Goal: Transaction & Acquisition: Download file/media

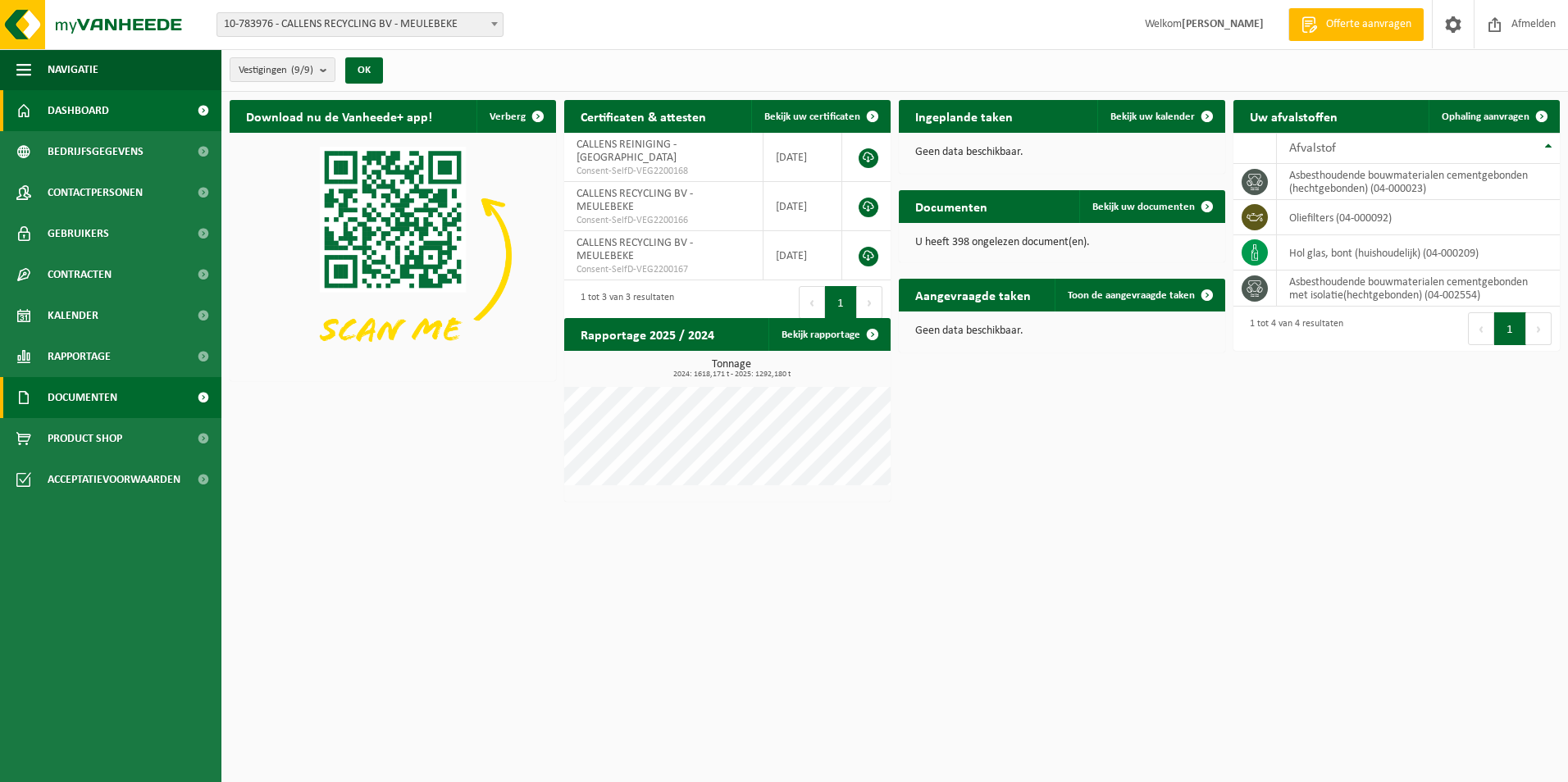
click at [108, 400] on span "Documenten" at bounding box center [81, 398] width 69 height 41
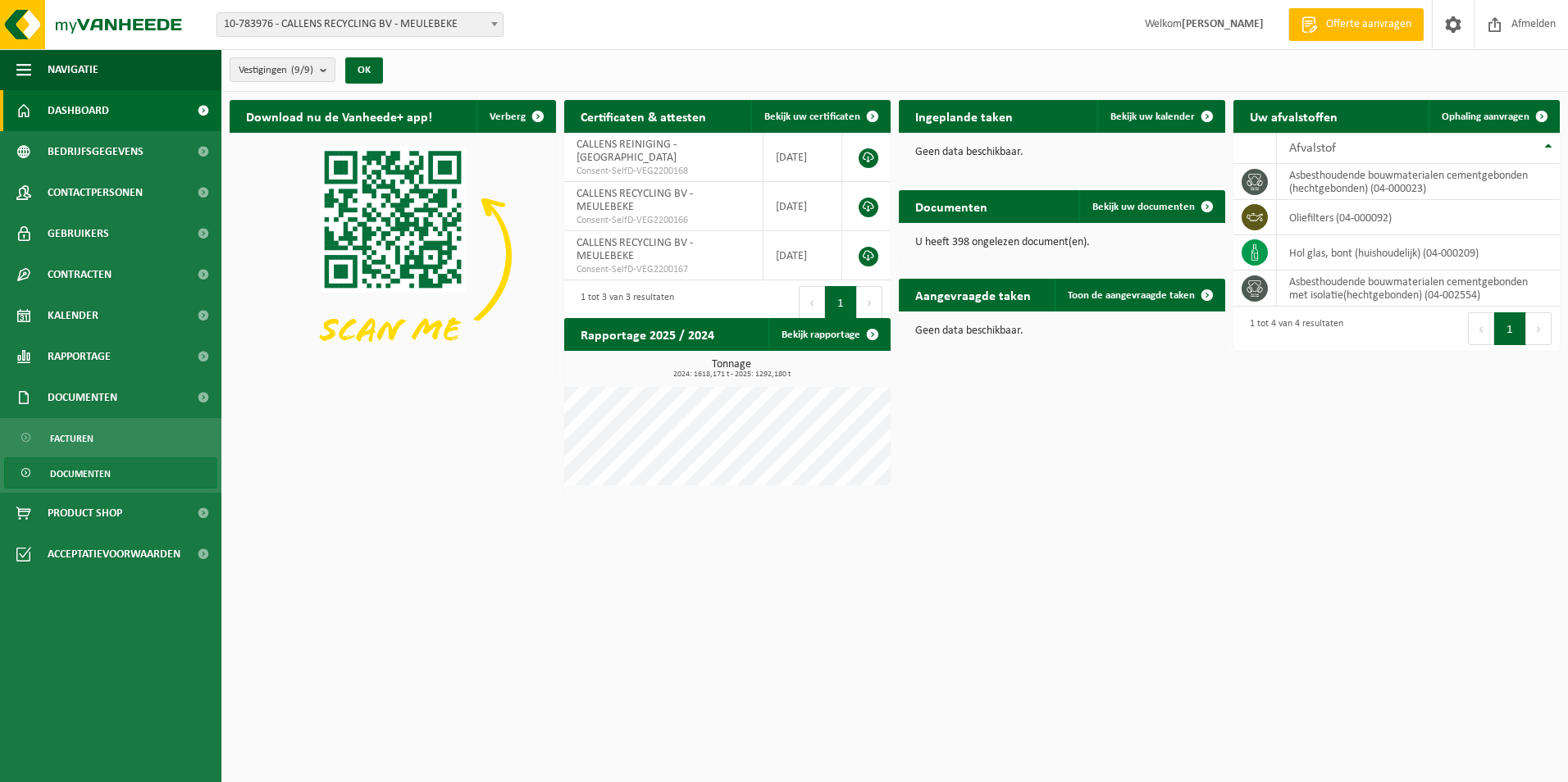
click at [90, 472] on span "Documenten" at bounding box center [80, 473] width 61 height 31
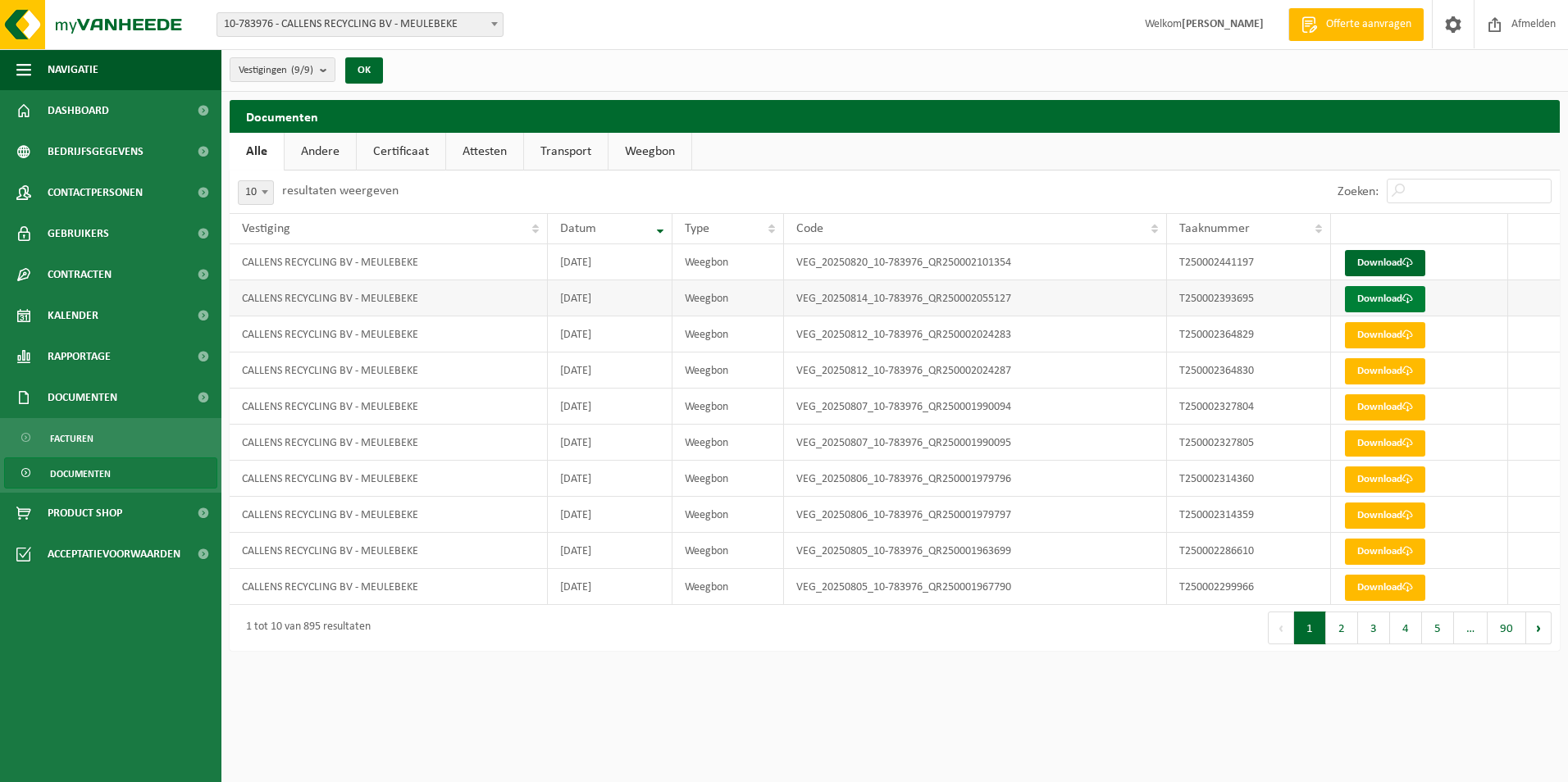
click at [1376, 297] on link "Download" at bounding box center [1385, 299] width 81 height 27
click at [1411, 300] on span at bounding box center [1408, 298] width 10 height 10
